Goal: Transaction & Acquisition: Purchase product/service

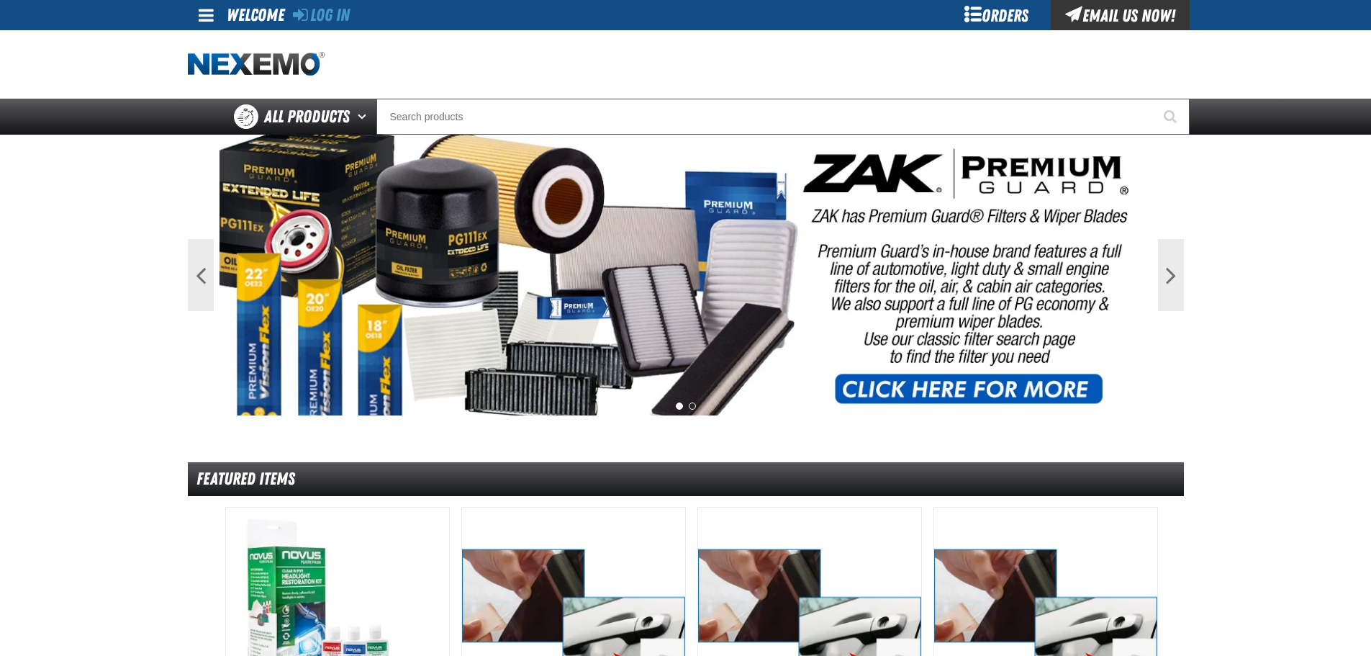
click at [978, 14] on div "Orders" at bounding box center [997, 15] width 108 height 30
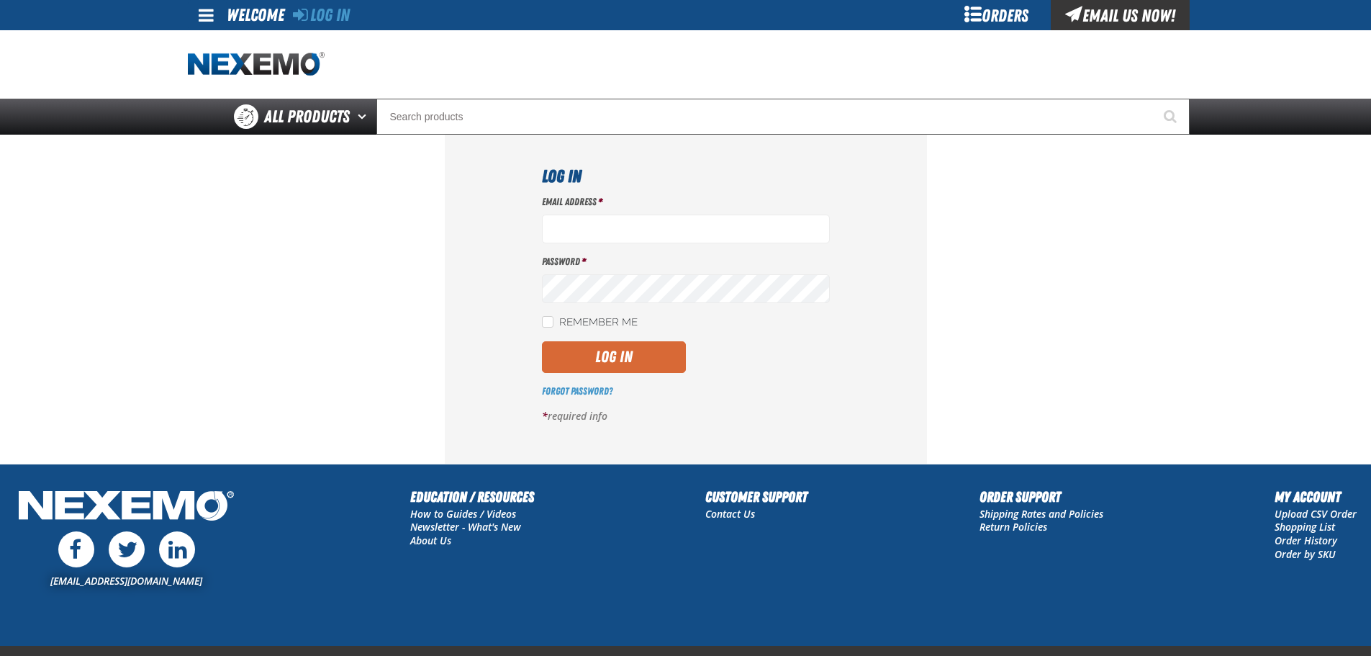
type input "[PERSON_NAME][EMAIL_ADDRESS][DOMAIN_NAME]"
click at [590, 355] on button "Log In" at bounding box center [614, 357] width 144 height 32
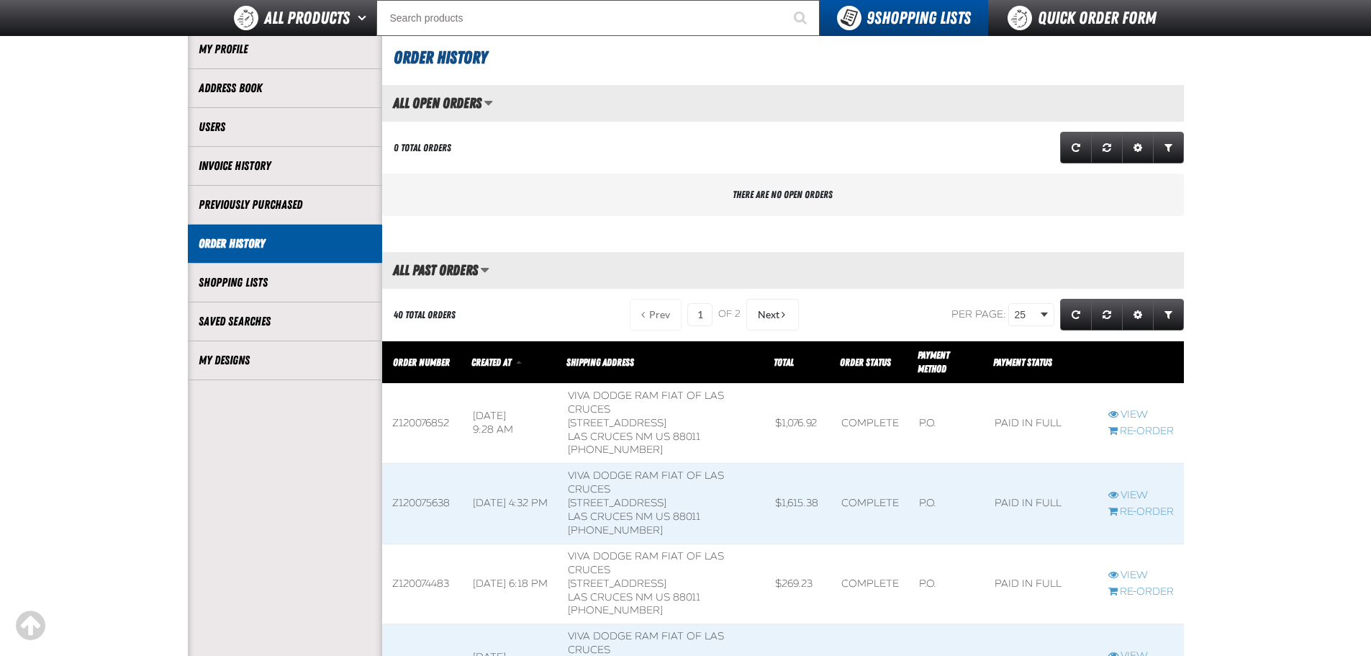
scroll to position [144, 0]
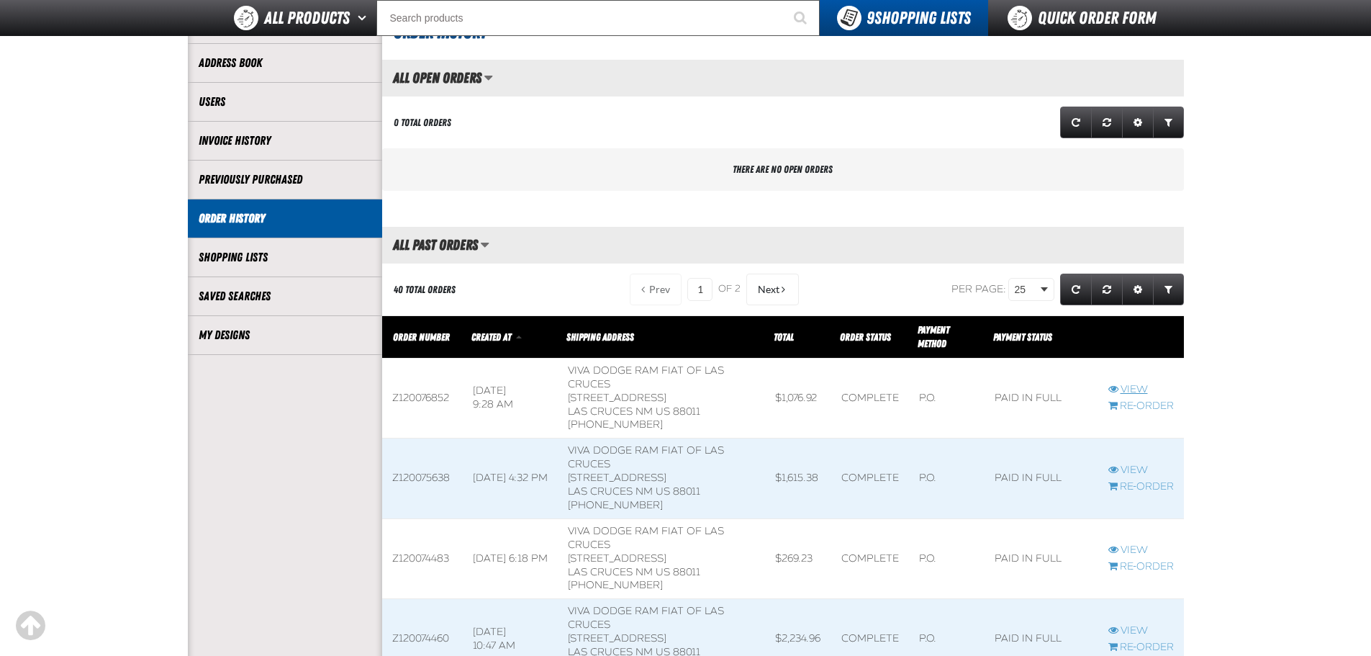
click at [1143, 390] on link "View" at bounding box center [1142, 390] width 66 height 14
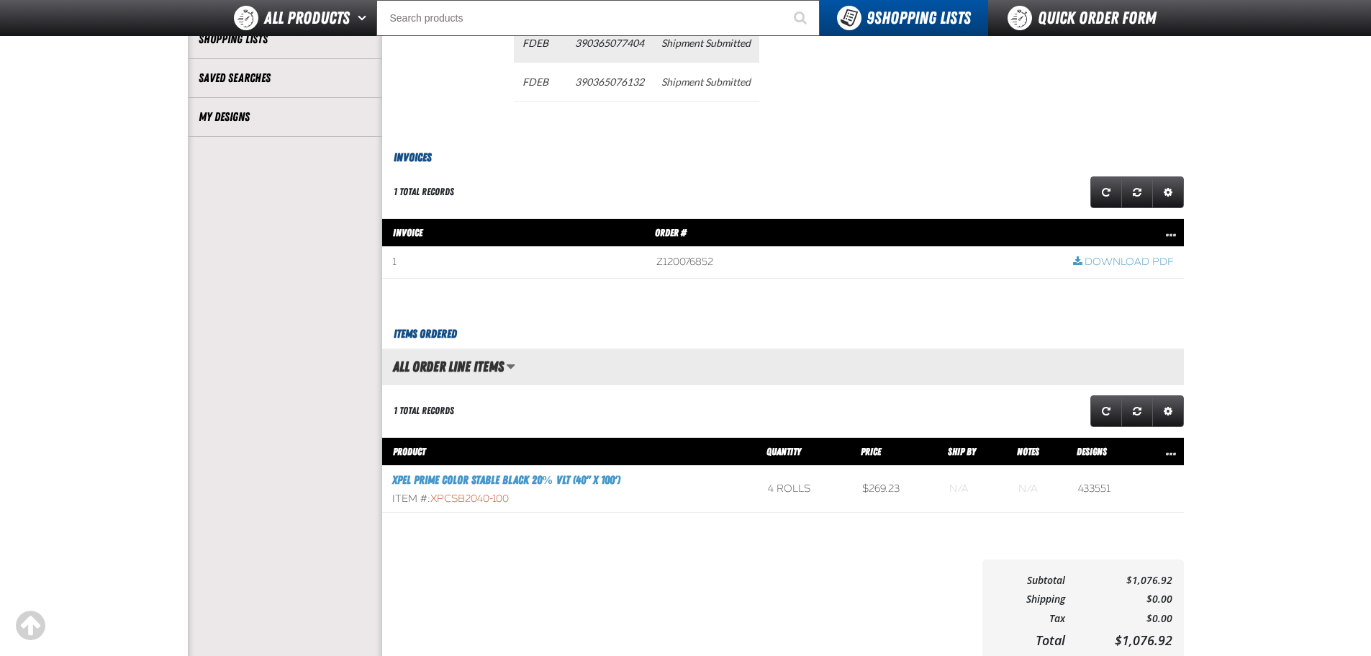
scroll to position [360, 0]
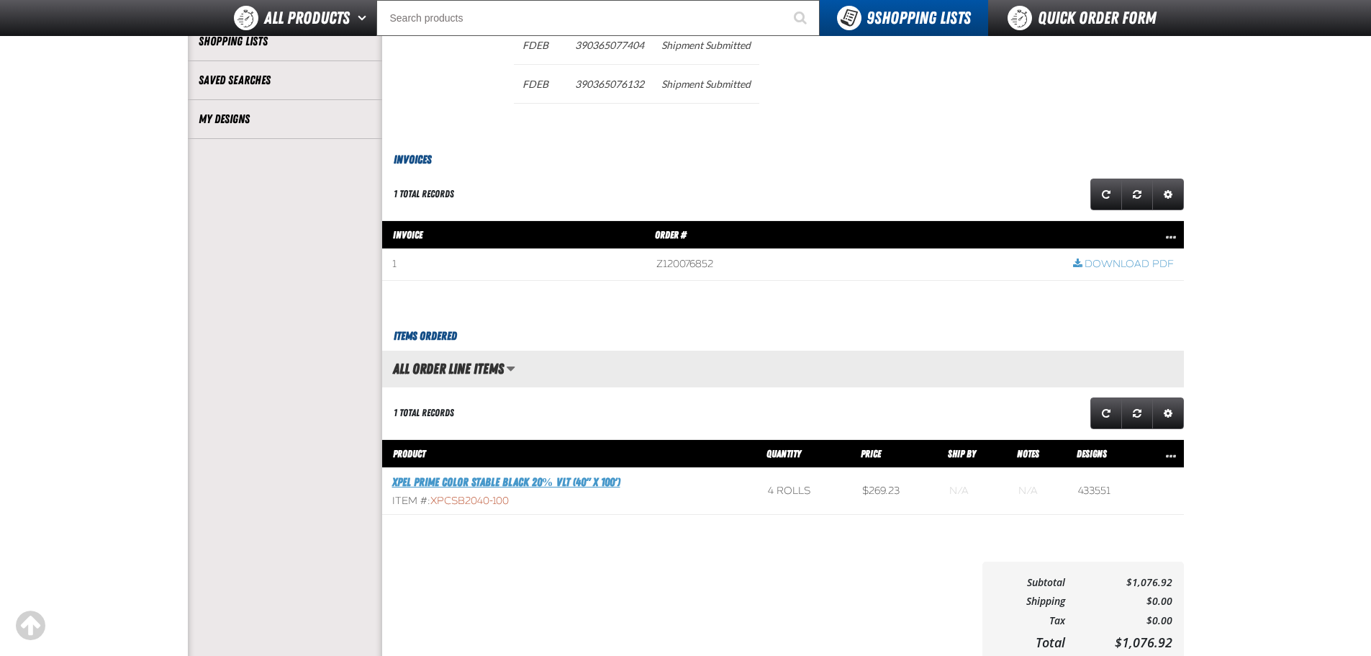
click at [526, 485] on link "XPEL PRIME Color Stable Black 20% VLT (40" x 100')" at bounding box center [506, 482] width 228 height 14
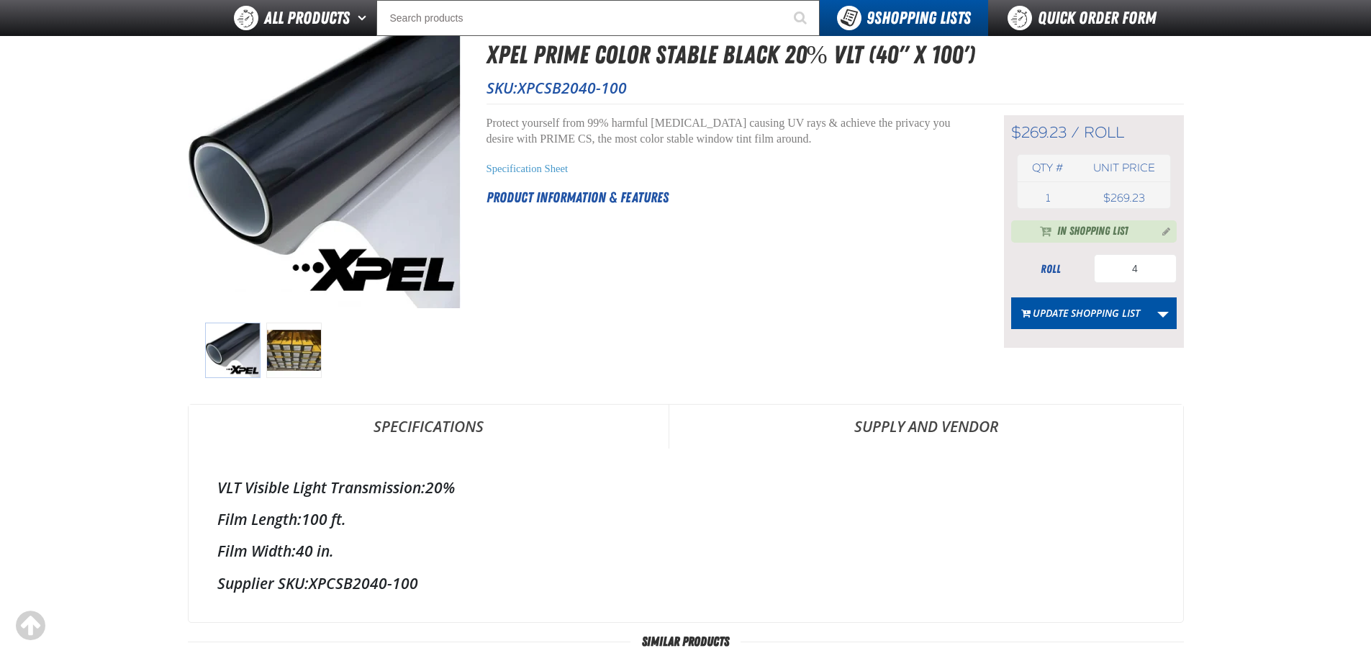
scroll to position [144, 0]
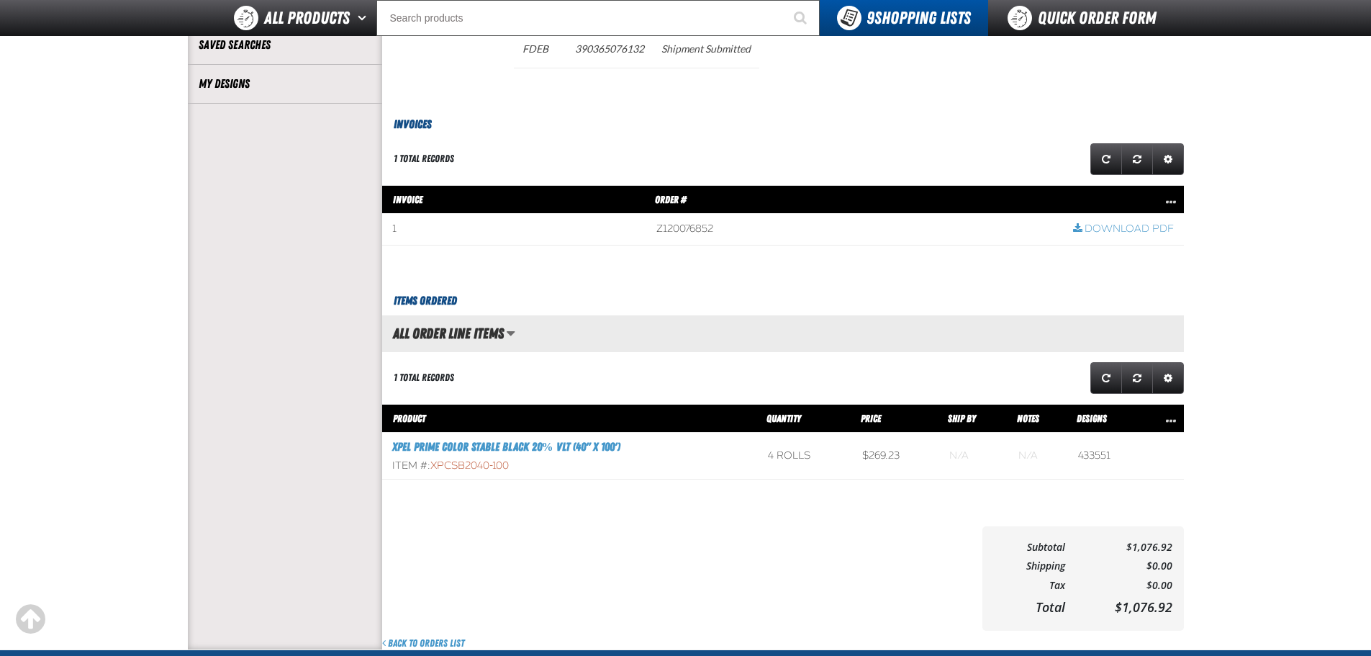
scroll to position [360, 0]
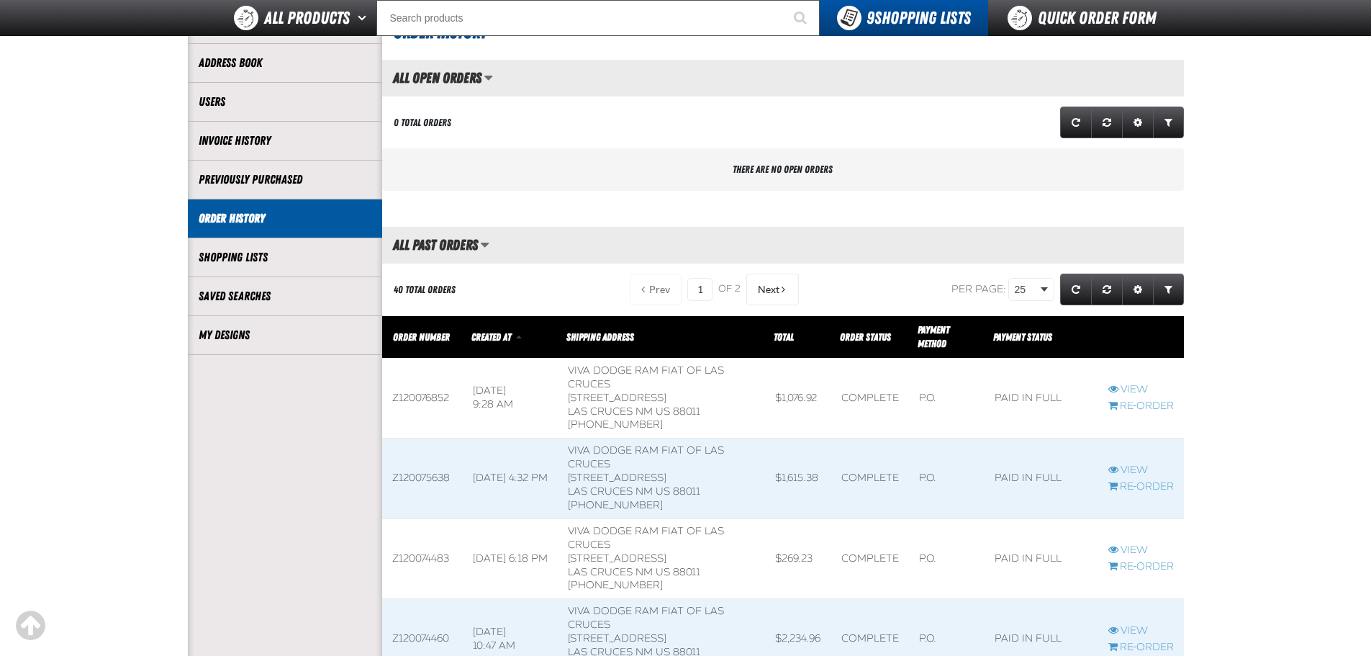
scroll to position [1, 1]
click at [1133, 468] on link "View" at bounding box center [1142, 471] width 66 height 14
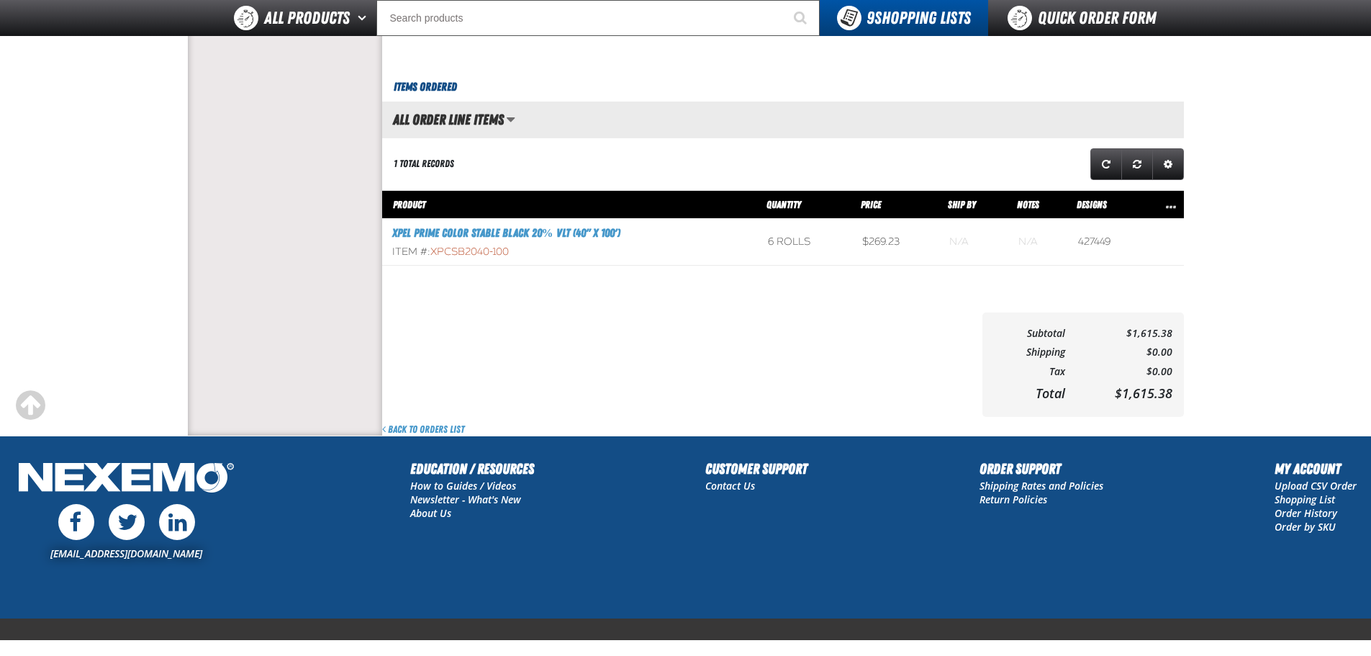
scroll to position [576, 0]
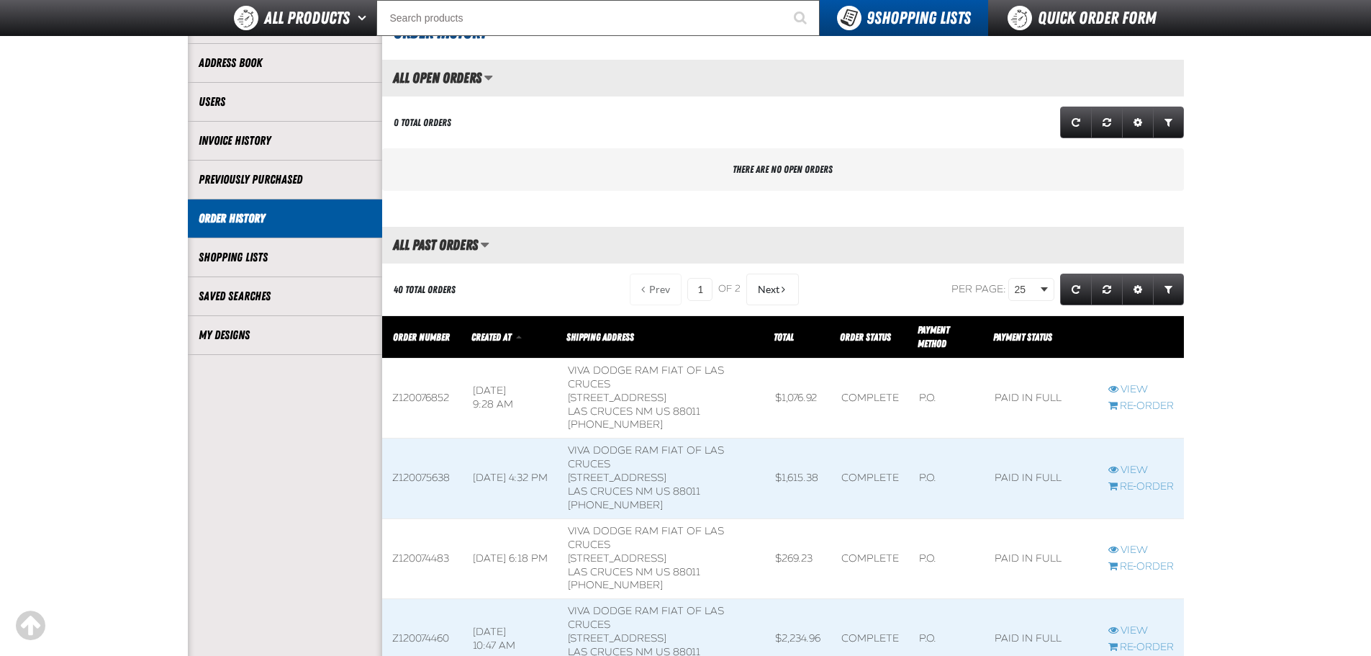
scroll to position [1, 1]
click at [1137, 484] on link "Re-Order" at bounding box center [1142, 487] width 66 height 14
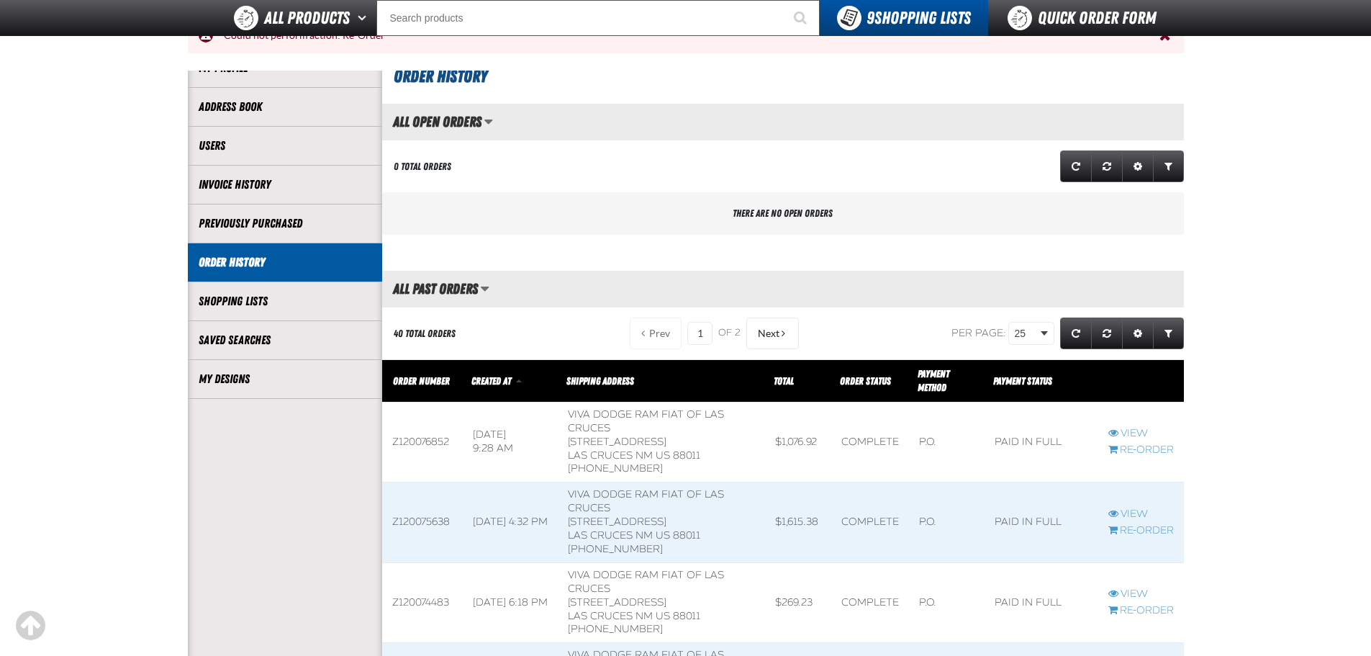
scroll to position [216, 0]
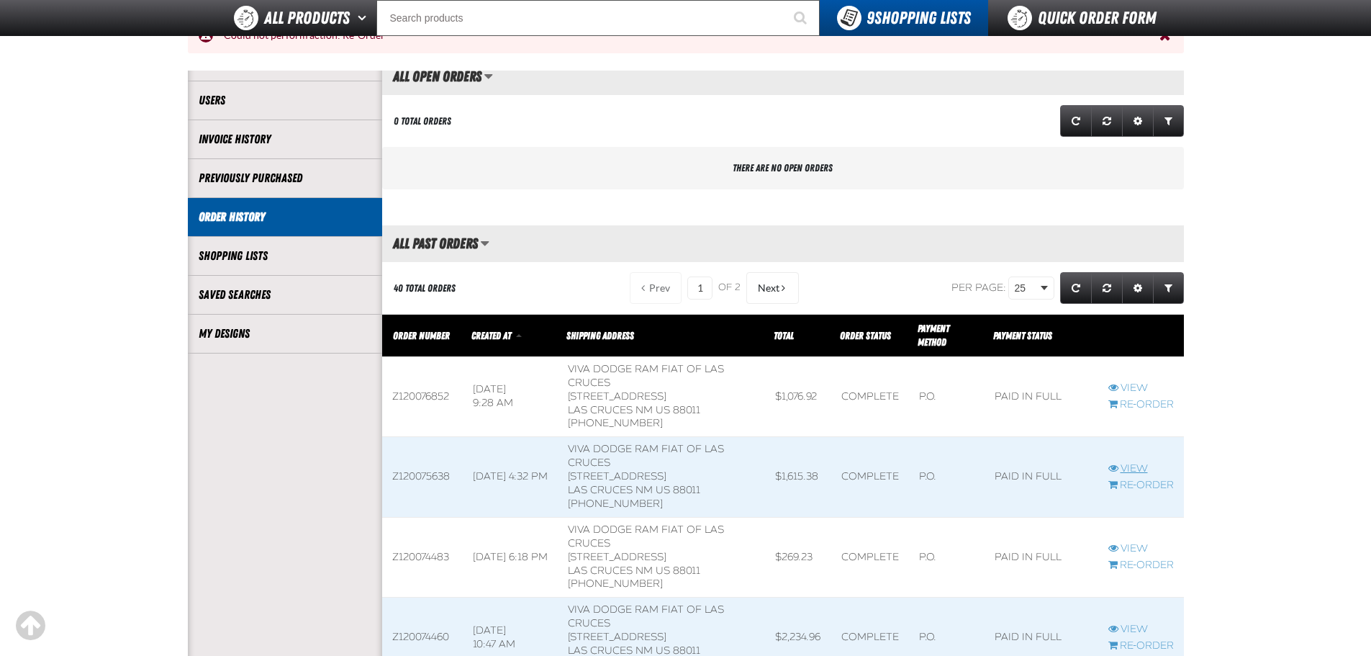
click at [1132, 466] on link "View" at bounding box center [1142, 469] width 66 height 14
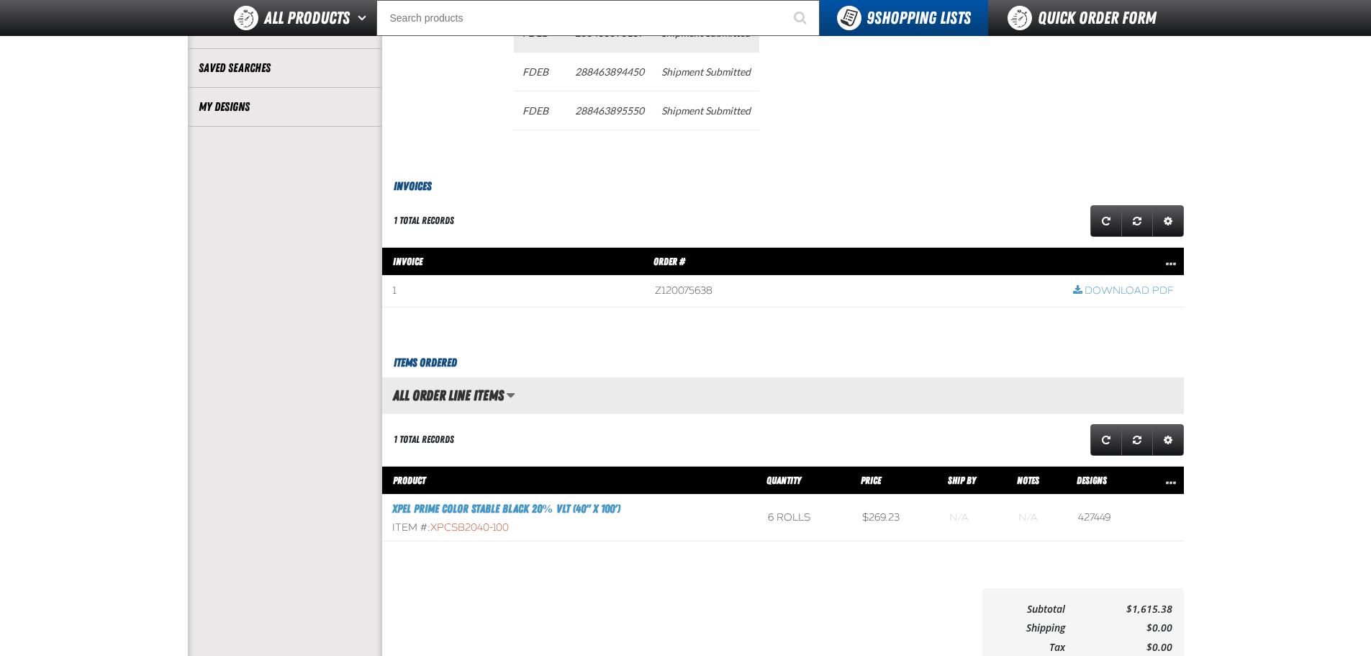
scroll to position [504, 0]
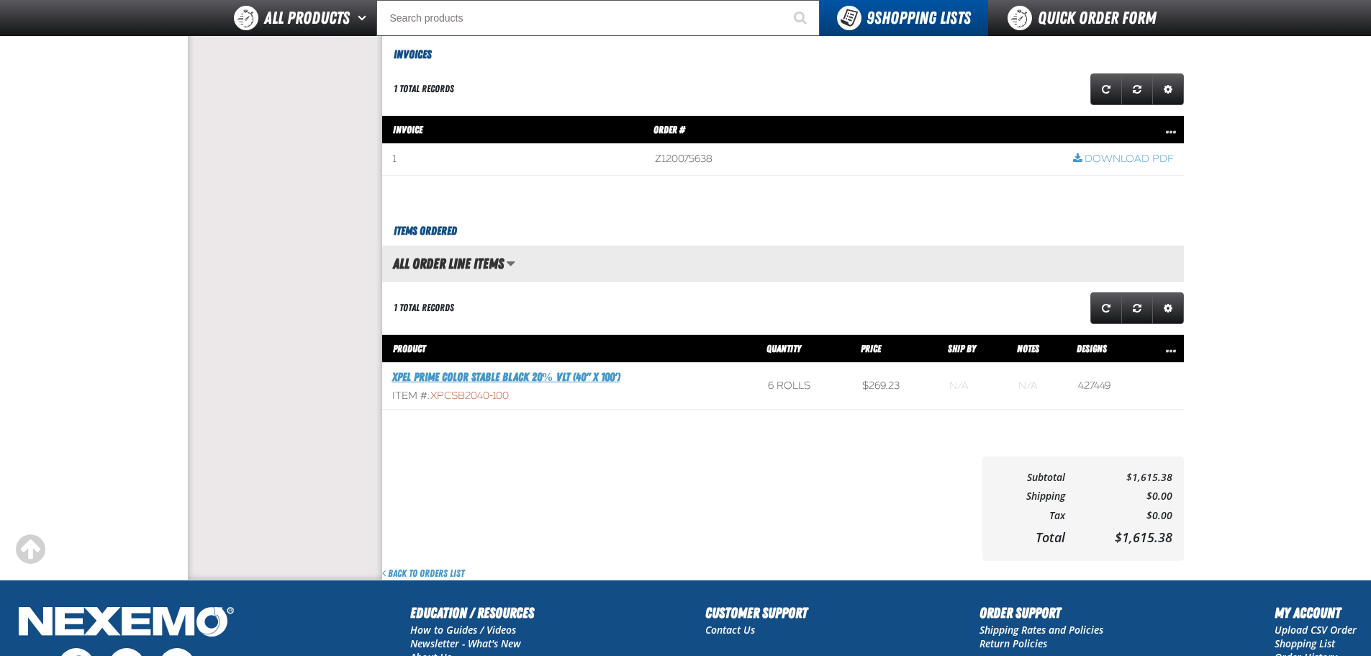
click at [425, 383] on link "XPEL PRIME Color Stable Black 20% VLT (40" x 100')" at bounding box center [506, 377] width 228 height 14
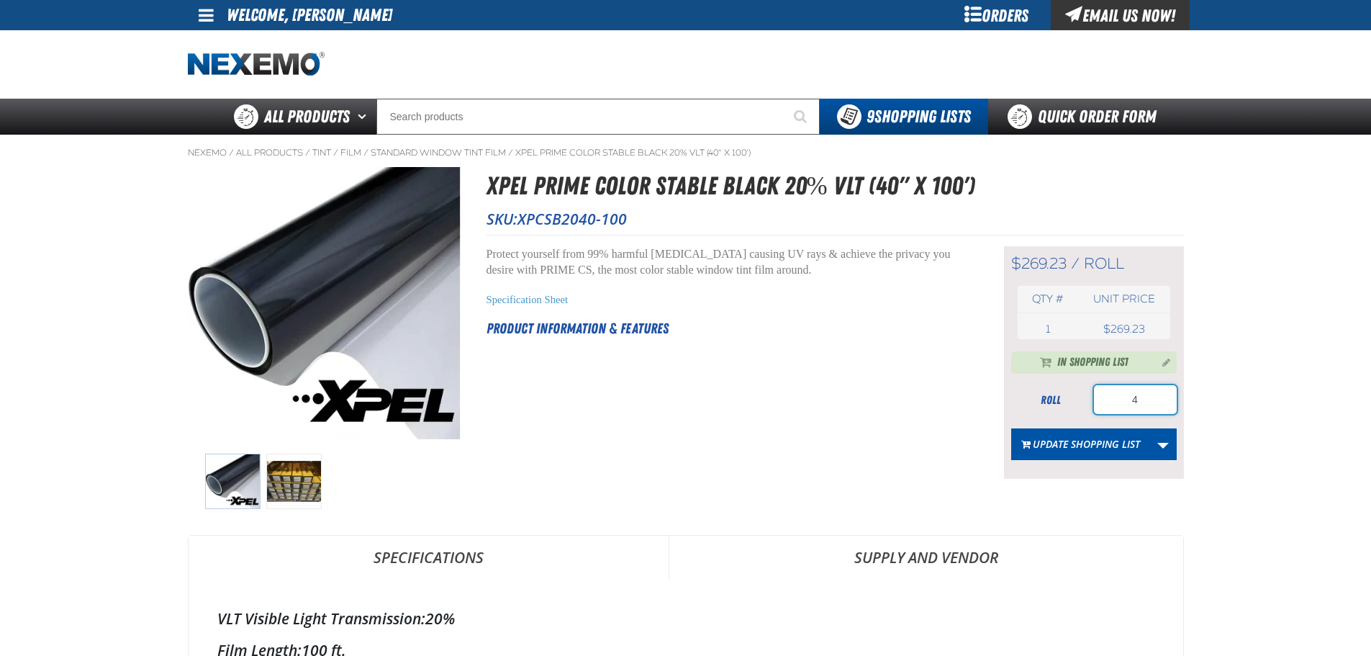
drag, startPoint x: 1147, startPoint y: 397, endPoint x: 1128, endPoint y: 397, distance: 18.7
click at [1128, 397] on input "4" at bounding box center [1135, 399] width 83 height 29
type input "6"
drag, startPoint x: 898, startPoint y: 468, endPoint x: 928, endPoint y: 471, distance: 29.7
click at [898, 470] on div "Short Description: Protect yourself from 99% harmful cancer causing UV rays & a…" at bounding box center [728, 362] width 482 height 233
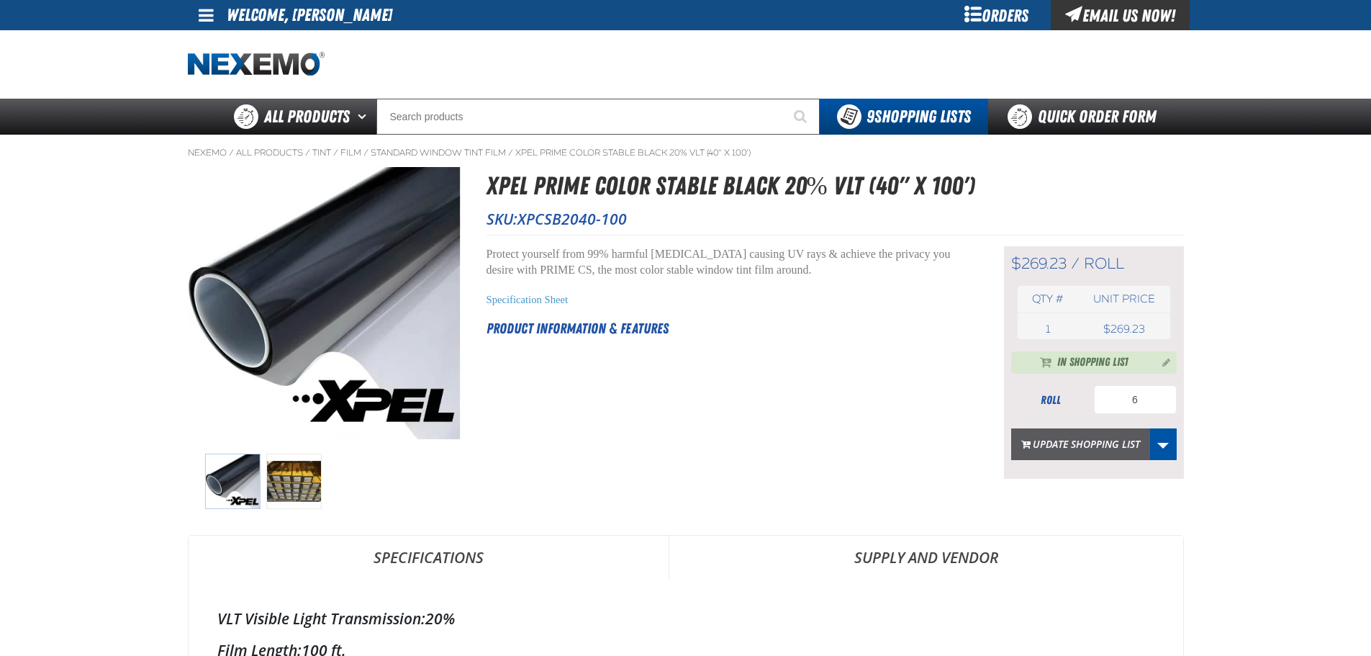
click at [1105, 451] on button "Update Shopping List" at bounding box center [1081, 444] width 139 height 32
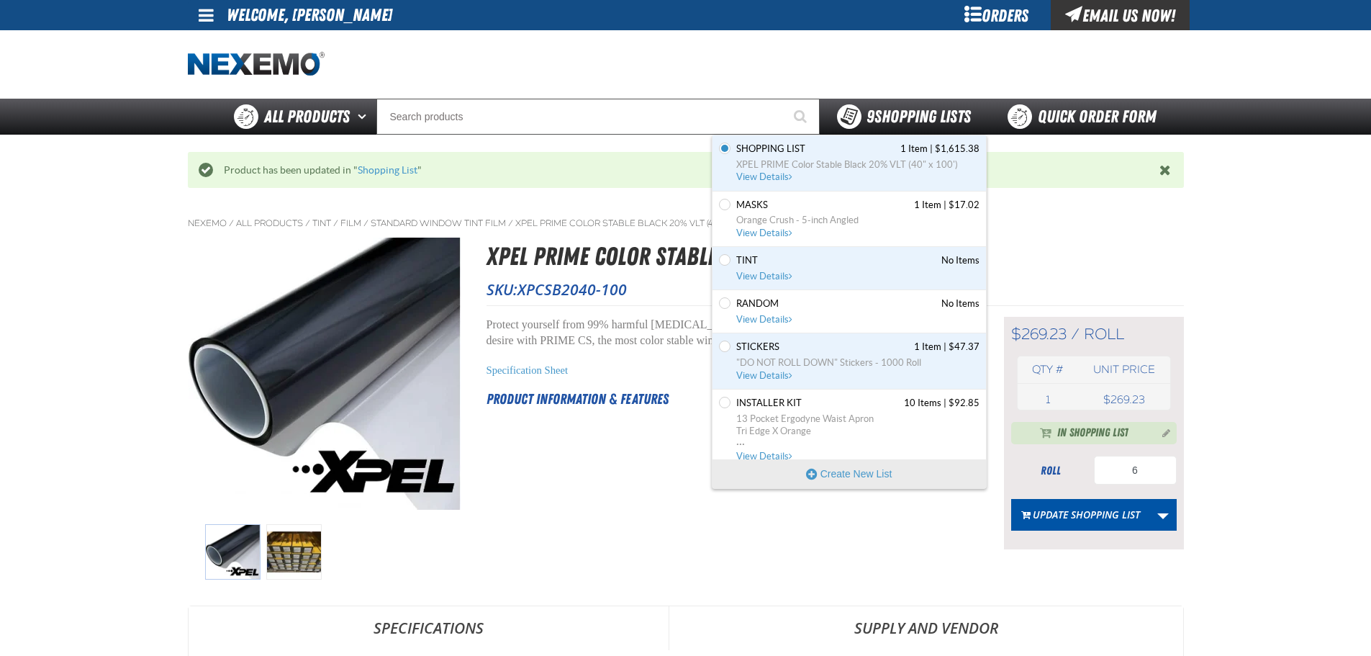
click at [915, 109] on span "9 Shopping Lists" at bounding box center [919, 117] width 104 height 20
click at [854, 160] on span "XPEL PRIME Color Stable Black 20% VLT (40" x 100')" at bounding box center [857, 164] width 243 height 13
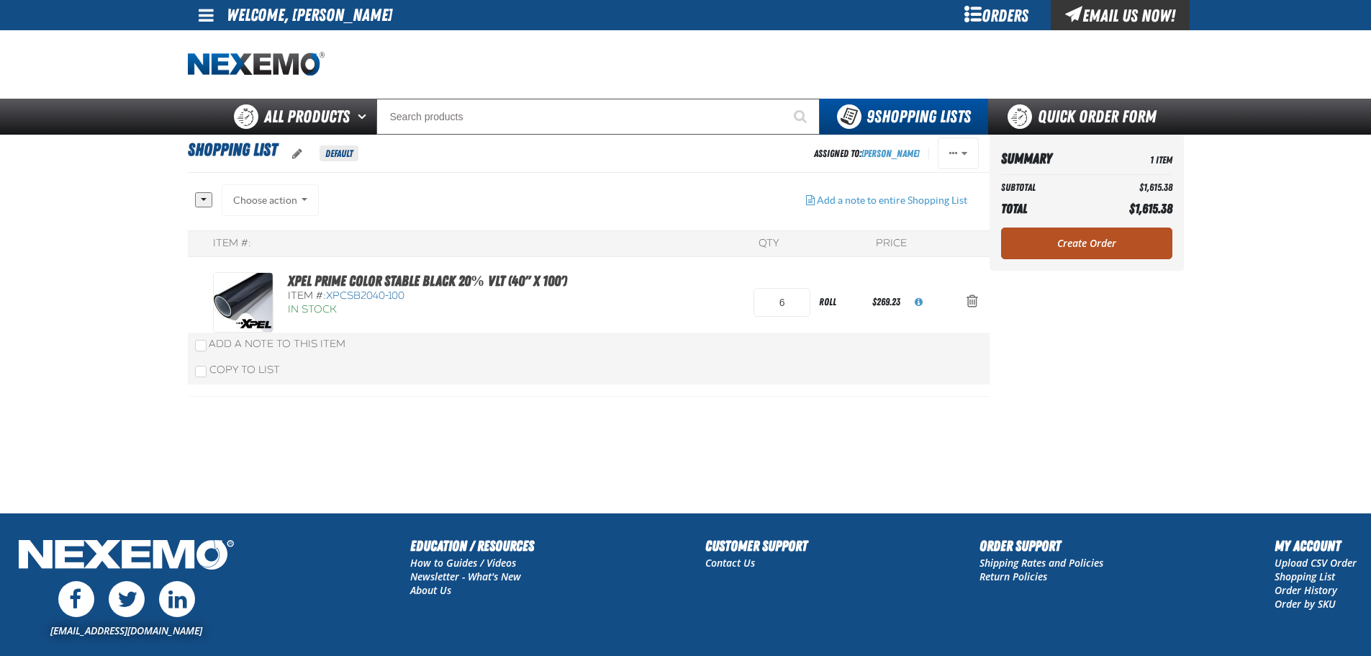
click at [1102, 244] on link "Create Order" at bounding box center [1086, 243] width 171 height 32
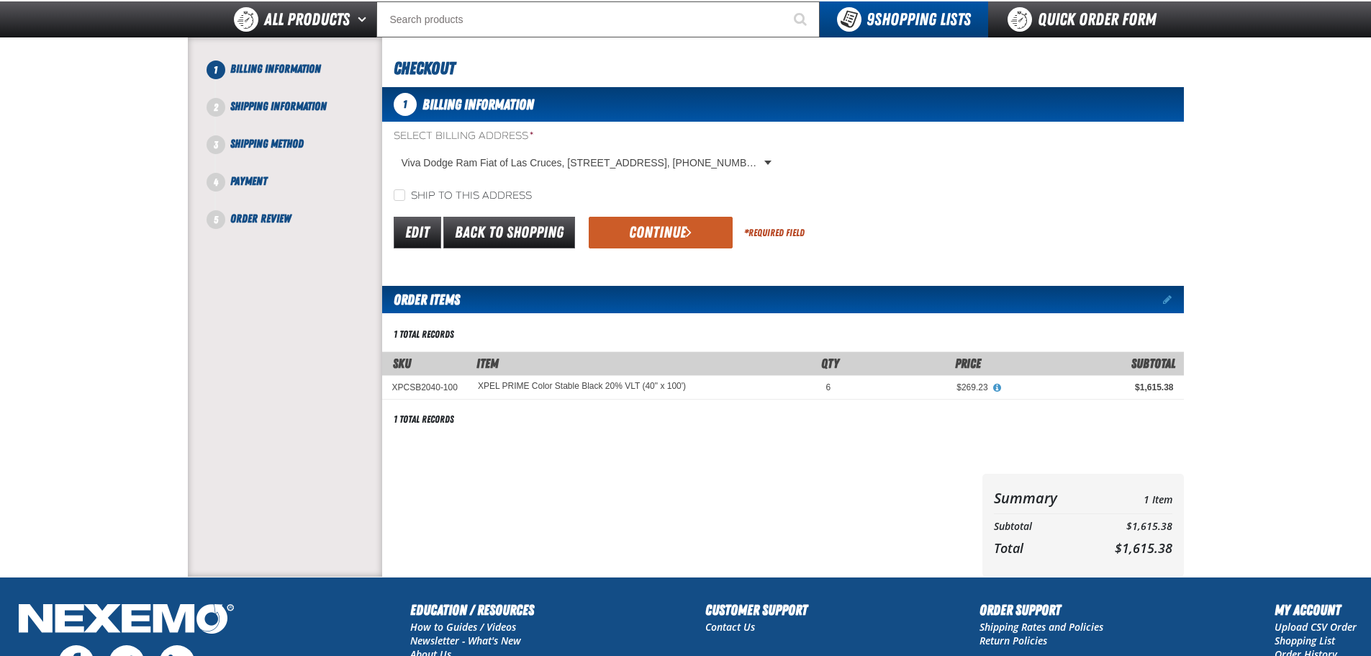
scroll to position [72, 0]
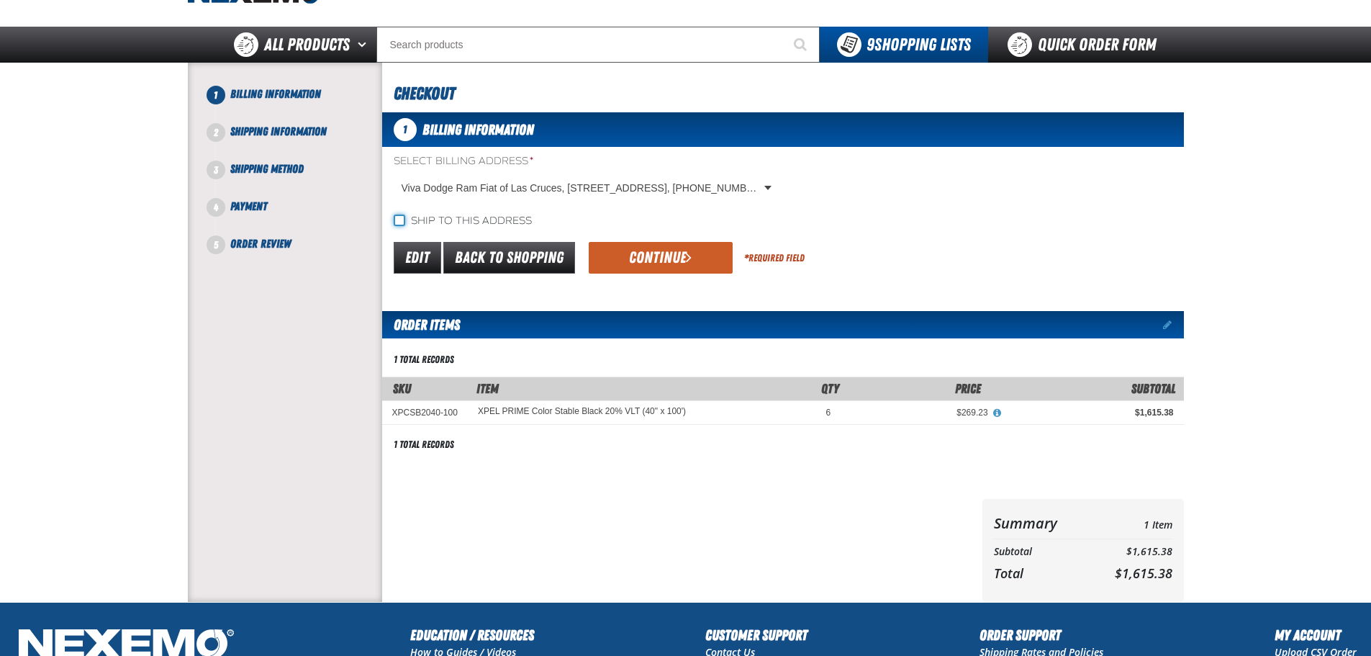
click at [401, 218] on input "Ship to this address" at bounding box center [400, 221] width 12 height 12
checkbox input "true"
click at [676, 253] on button "Continue" at bounding box center [661, 258] width 144 height 32
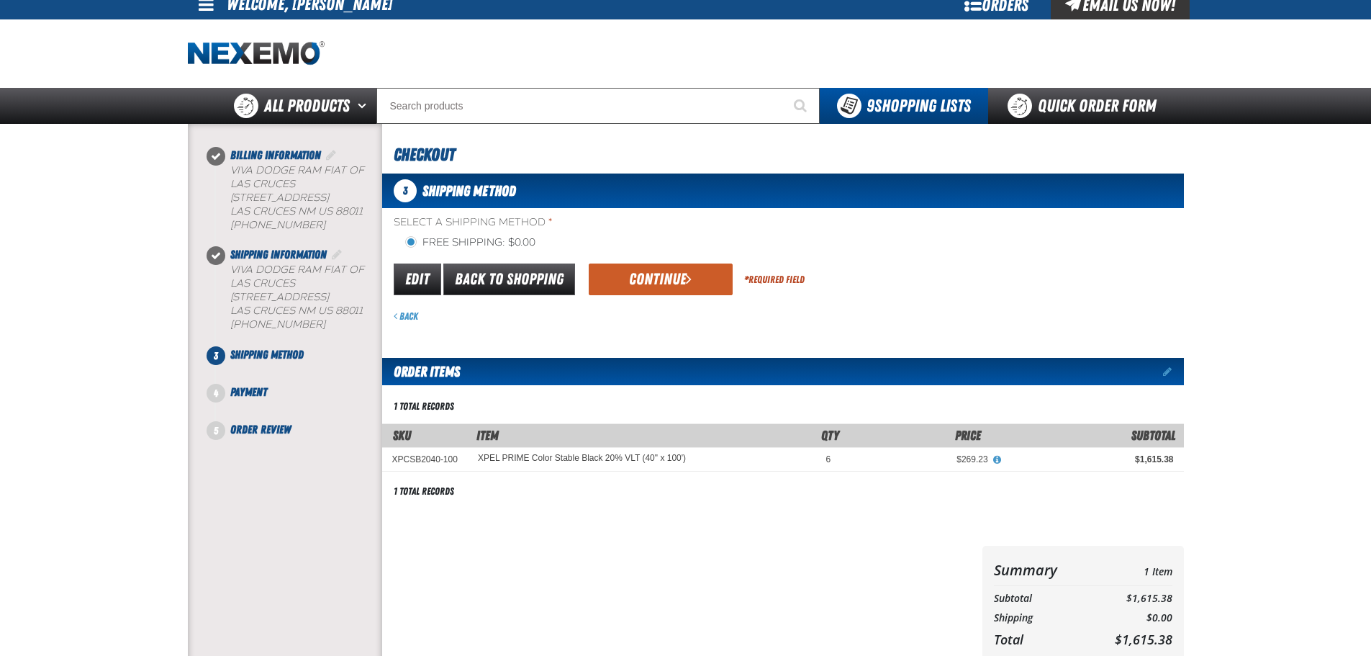
scroll to position [0, 0]
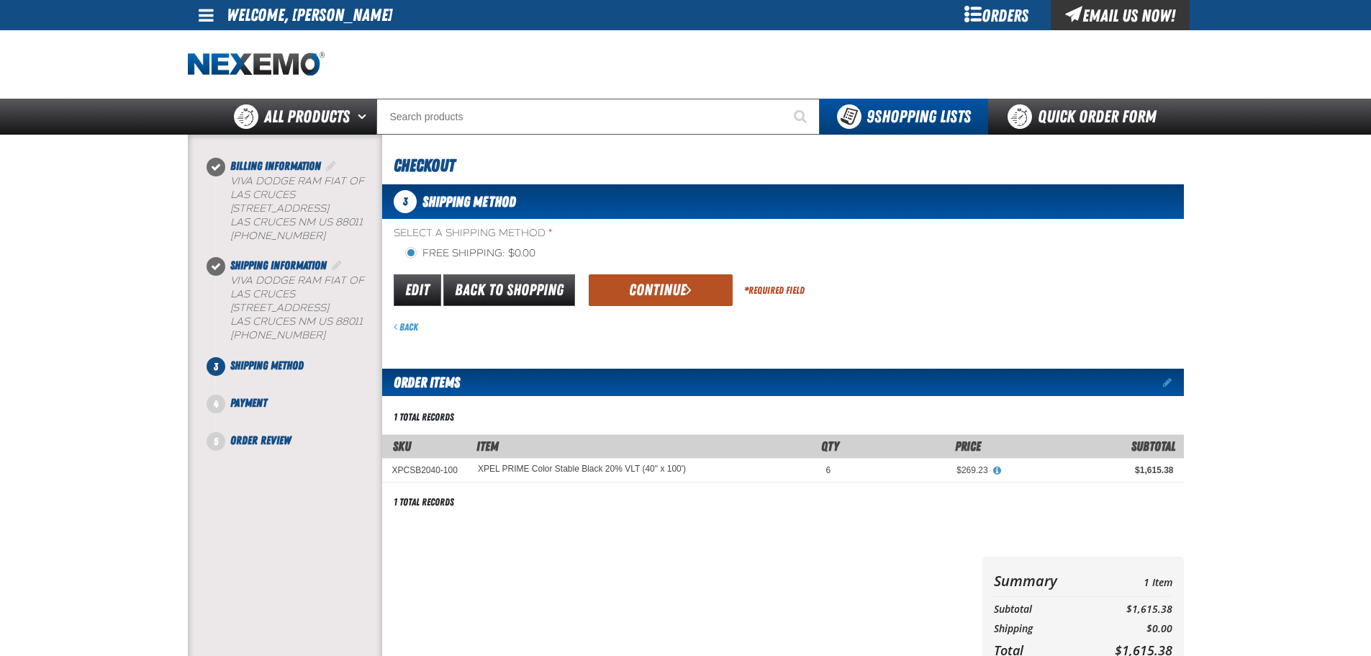
click at [686, 294] on span "submit" at bounding box center [689, 289] width 6 height 16
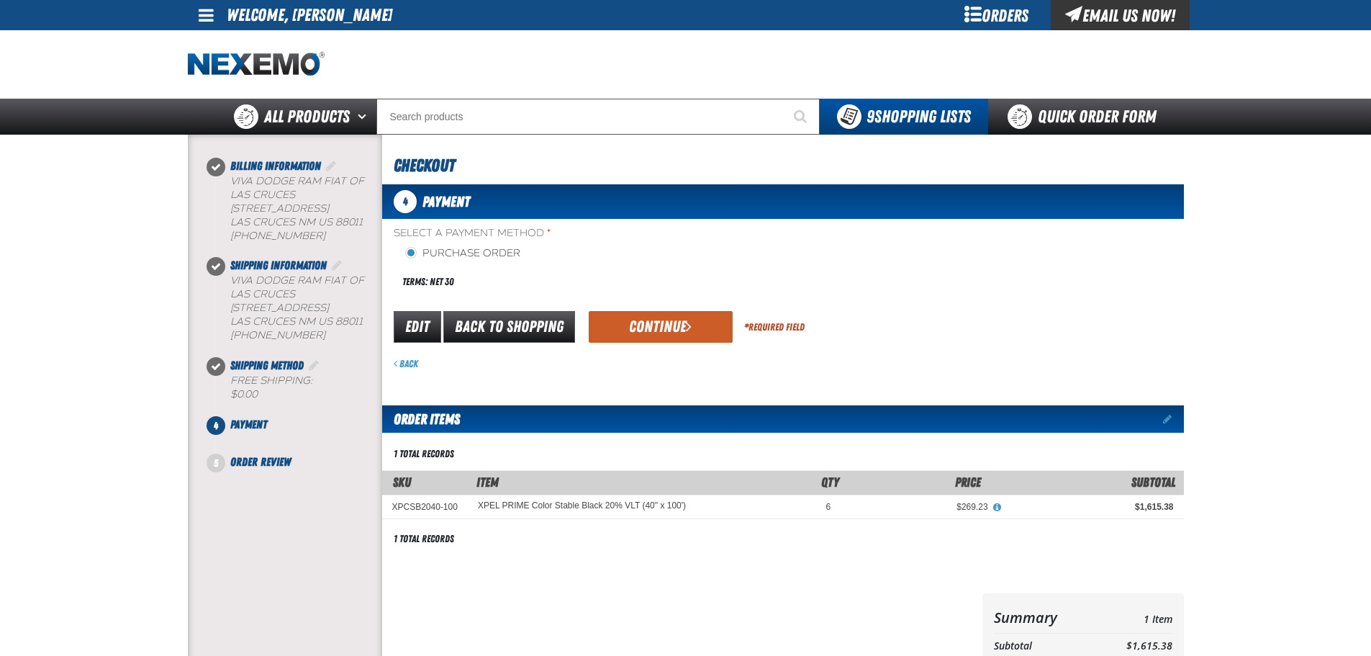
click at [484, 271] on div "Terms: Net 30" at bounding box center [588, 281] width 389 height 31
click at [492, 288] on div "Terms: Net 30" at bounding box center [588, 281] width 389 height 31
click at [662, 322] on button "Continue" at bounding box center [661, 327] width 144 height 32
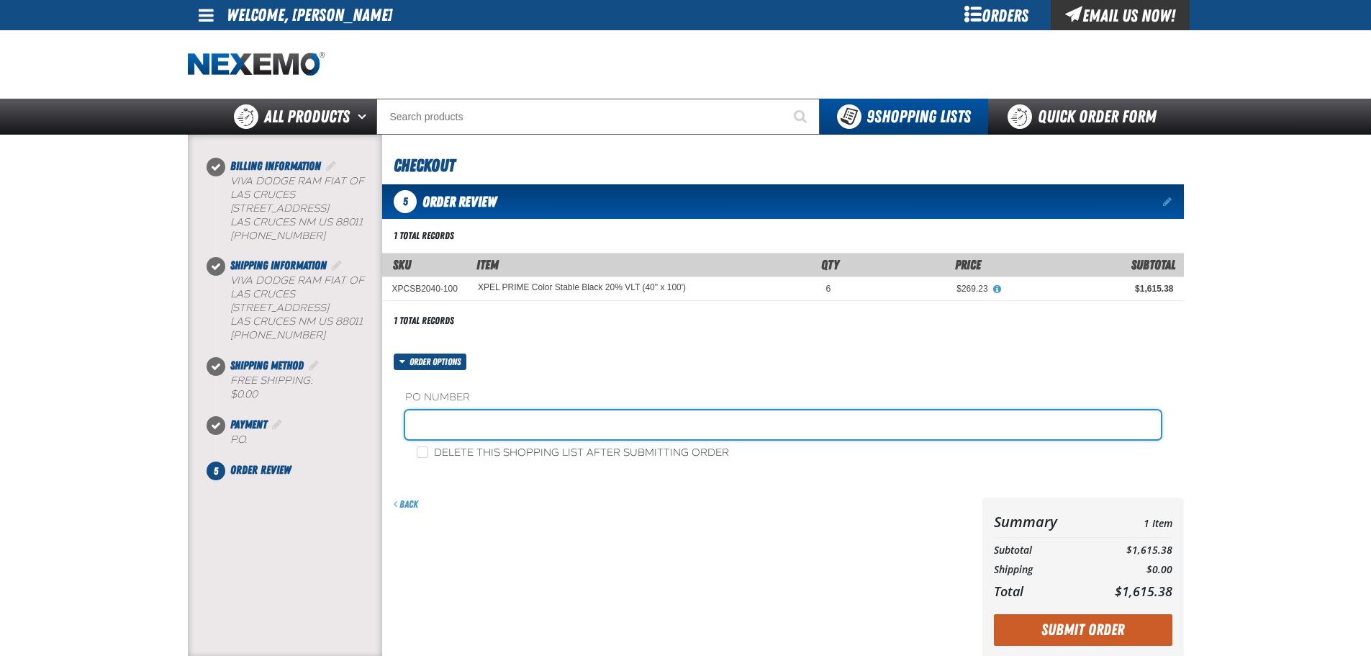
click at [431, 428] on input "text" at bounding box center [783, 424] width 756 height 29
type input "3284"
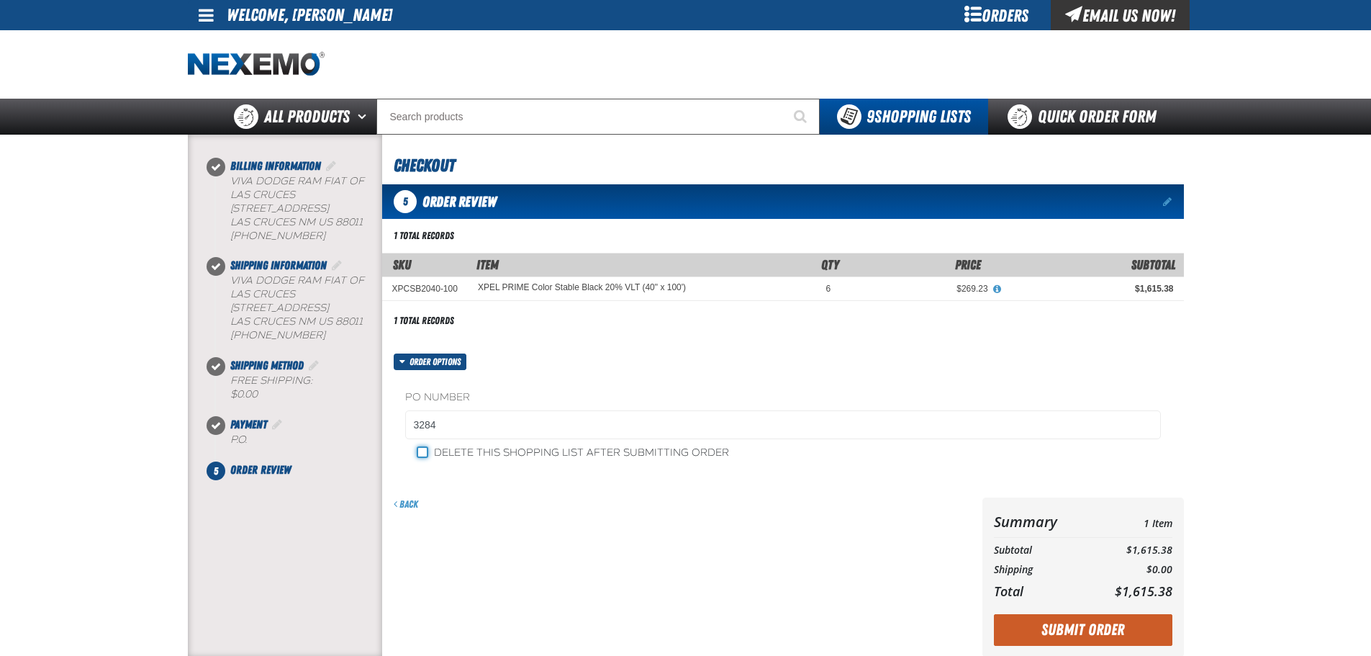
click at [424, 451] on input "Delete this shopping list after submitting order" at bounding box center [423, 452] width 12 height 12
checkbox input "false"
click at [1107, 633] on button "Submit Order" at bounding box center [1083, 630] width 179 height 32
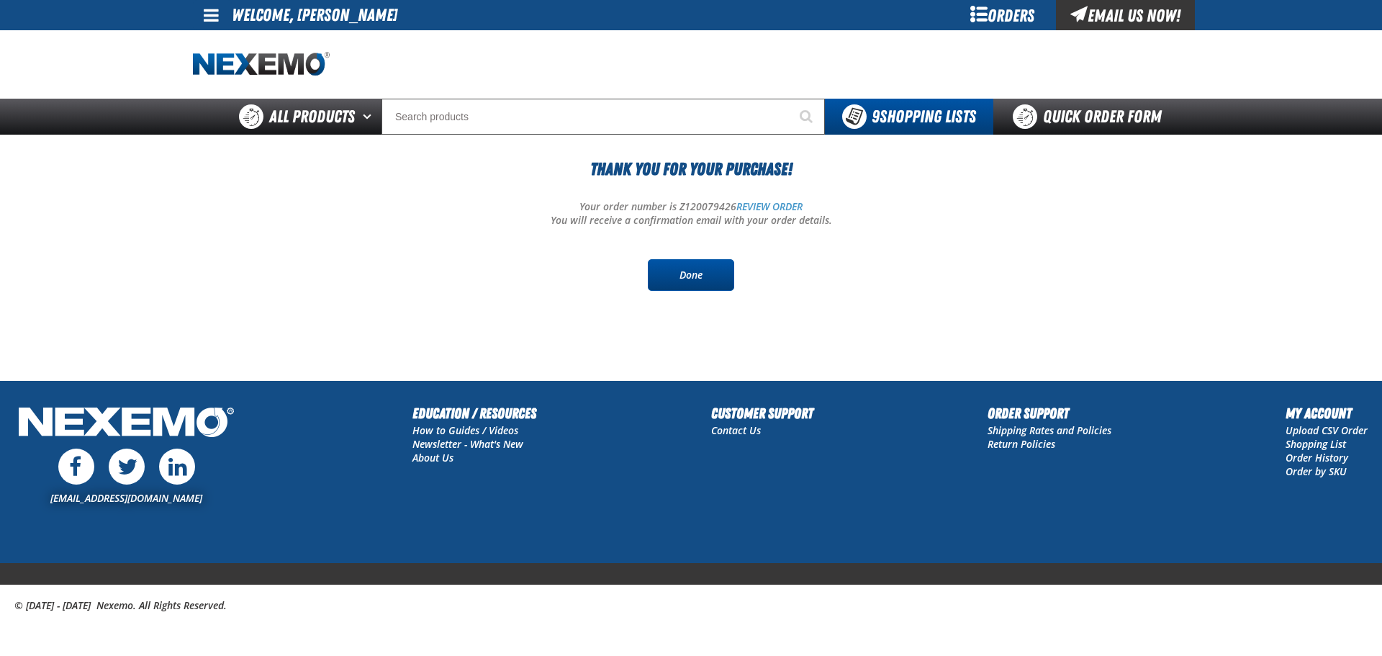
click at [680, 275] on link "Done" at bounding box center [691, 275] width 86 height 32
